Goal: Task Accomplishment & Management: Complete application form

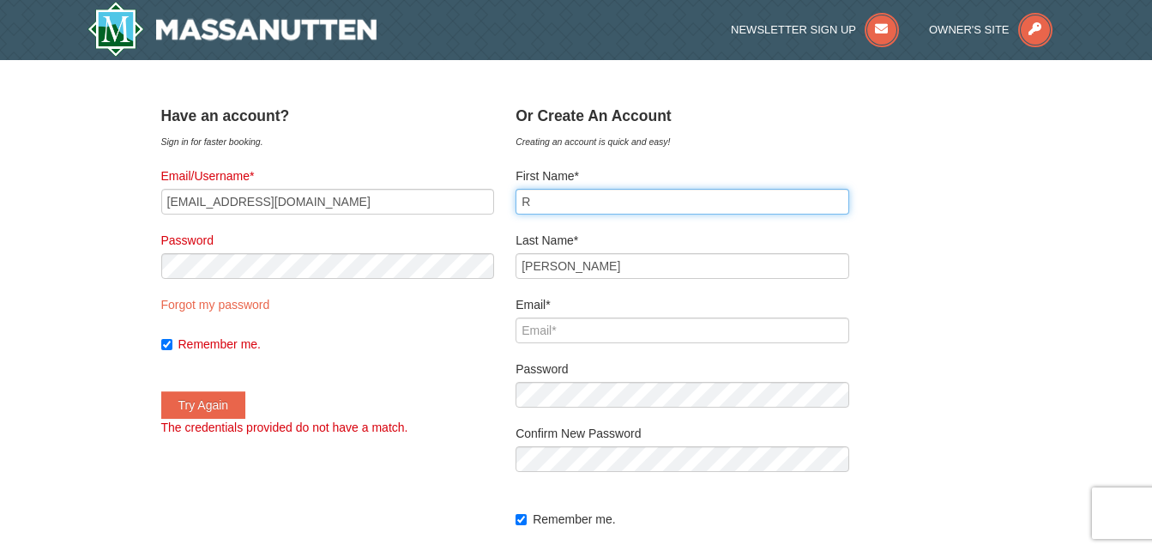
click at [566, 205] on input "R" at bounding box center [683, 202] width 334 height 26
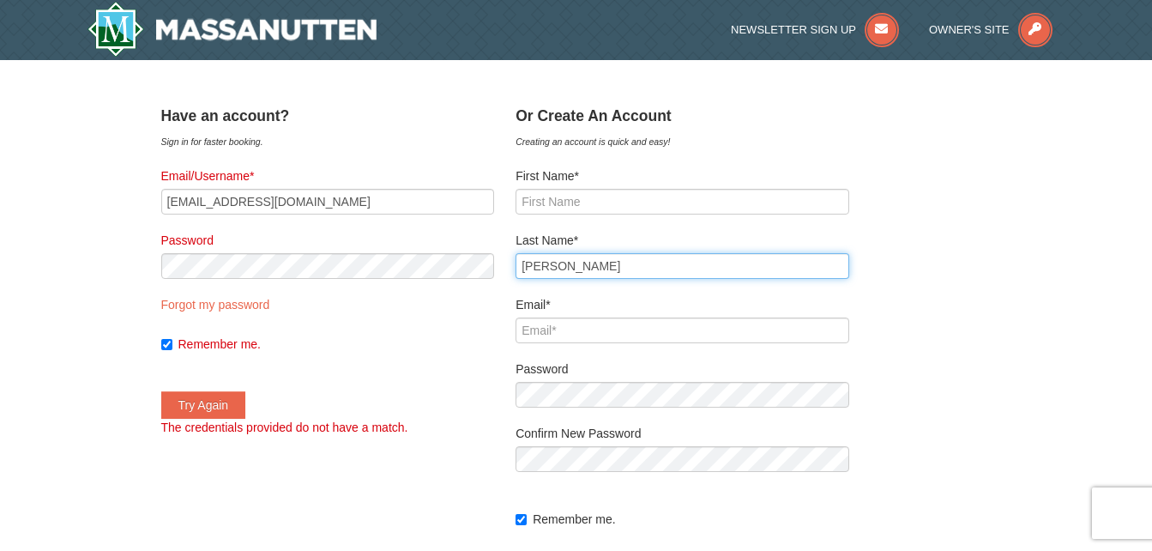
click at [576, 264] on input "[PERSON_NAME]" at bounding box center [683, 266] width 334 height 26
type input "K"
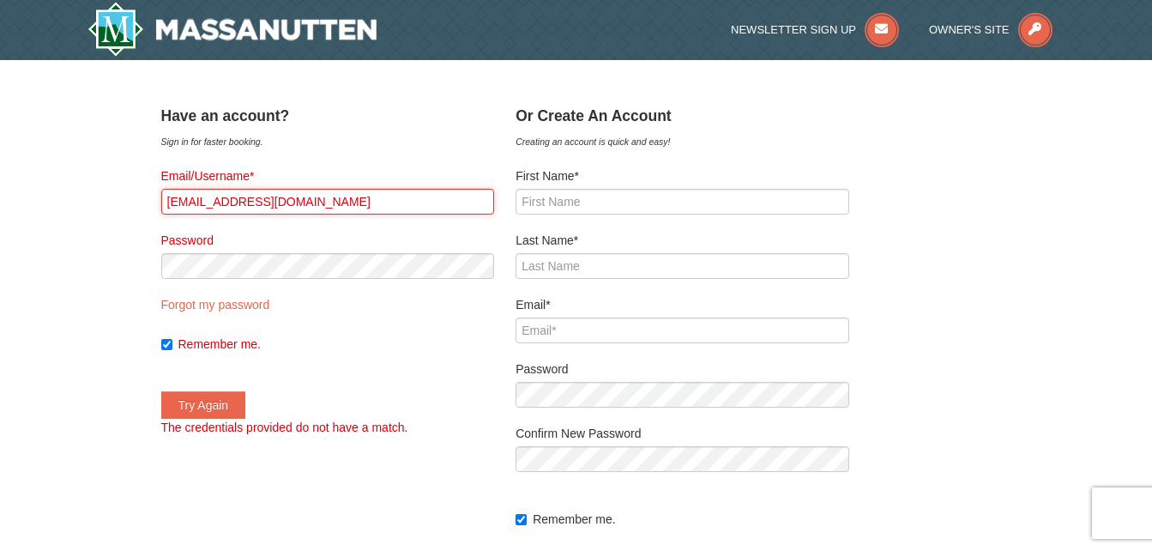
click at [360, 203] on input "[EMAIL_ADDRESS][DOMAIN_NAME]" at bounding box center [328, 202] width 334 height 26
type input "m"
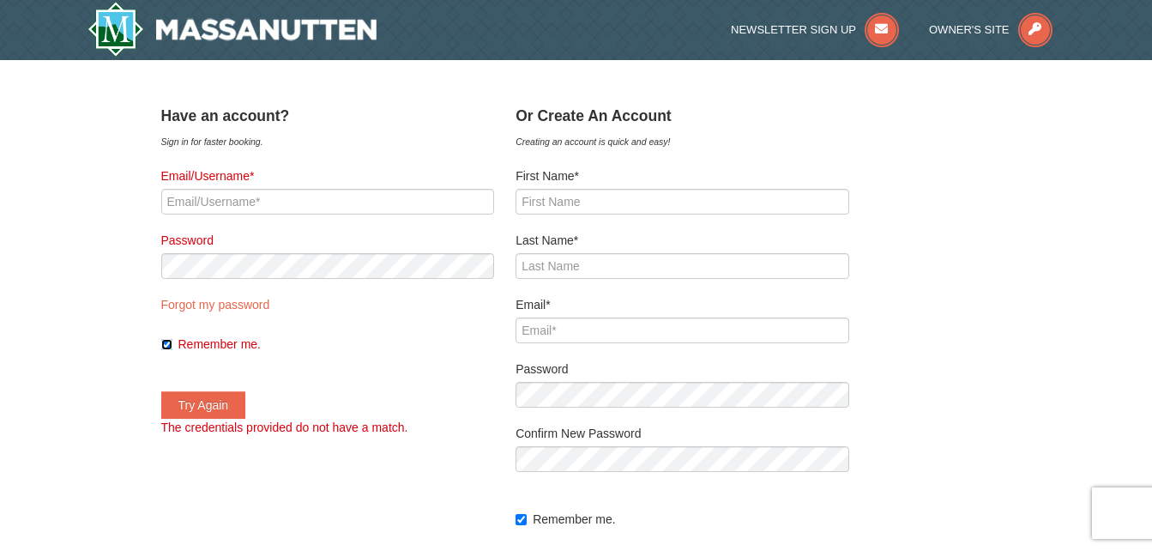
click at [172, 347] on input "Remember me." at bounding box center [166, 344] width 11 height 11
checkbox input "false"
